Goal: Information Seeking & Learning: Learn about a topic

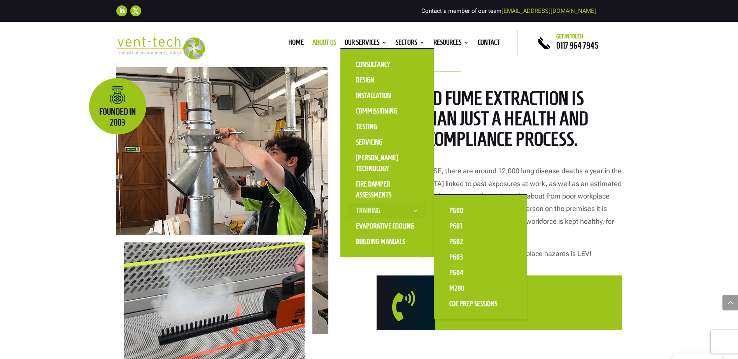
click at [366, 210] on link "Training" at bounding box center [387, 211] width 78 height 16
click at [373, 210] on link "Training" at bounding box center [387, 211] width 78 height 16
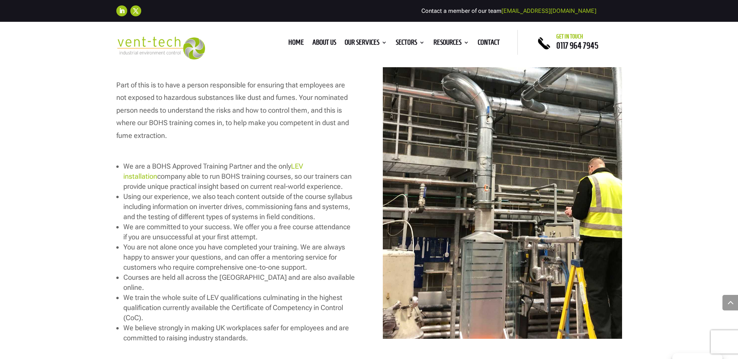
scroll to position [972, 0]
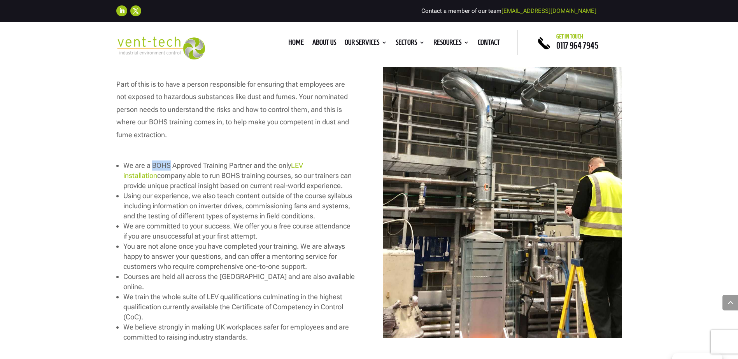
drag, startPoint x: 151, startPoint y: 165, endPoint x: 170, endPoint y: 167, distance: 19.2
click at [170, 167] on span "We are a BOHS Approved Training Partner and the only LEV installation company a…" at bounding box center [237, 175] width 228 height 28
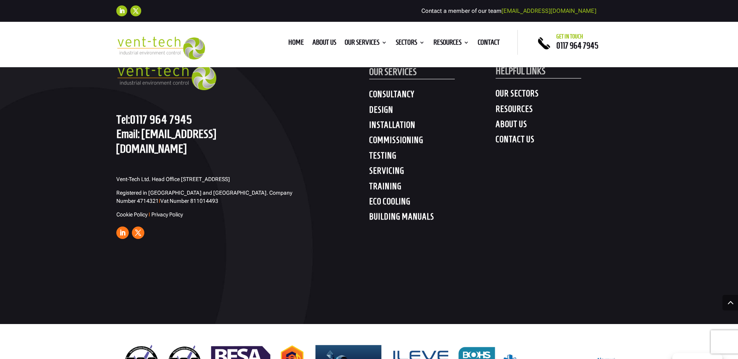
scroll to position [1972, 0]
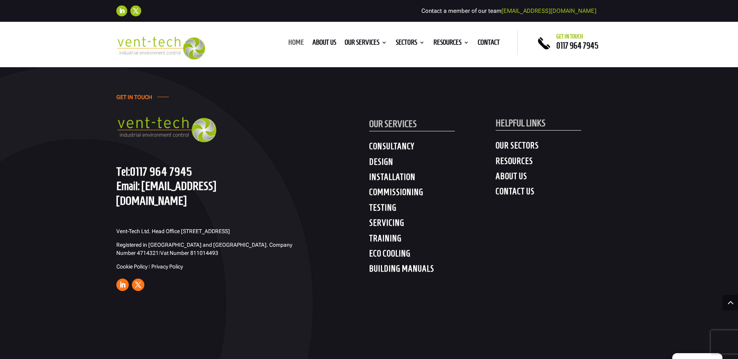
click at [290, 40] on link "Home" at bounding box center [296, 44] width 16 height 9
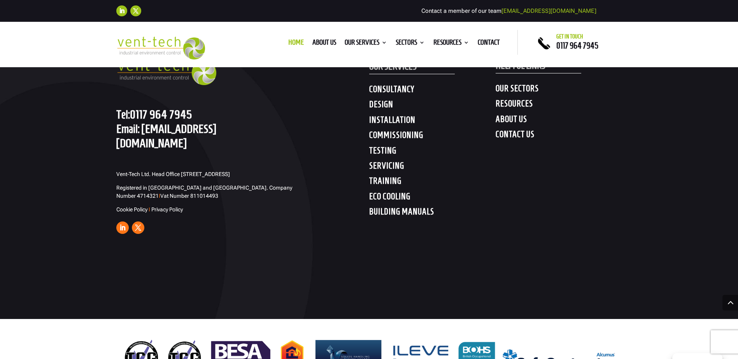
scroll to position [3888, 0]
